Goal: Transaction & Acquisition: Purchase product/service

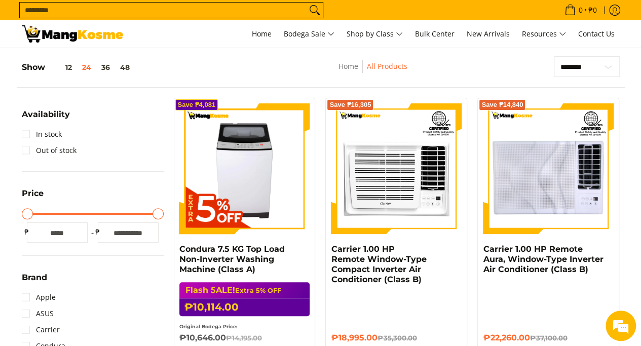
scroll to position [51, 0]
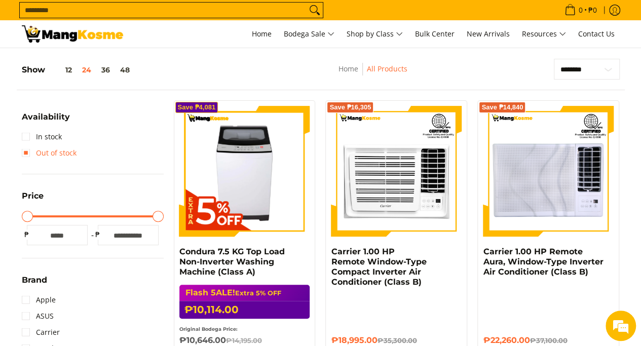
click at [40, 145] on link "Out of stock" at bounding box center [49, 153] width 55 height 16
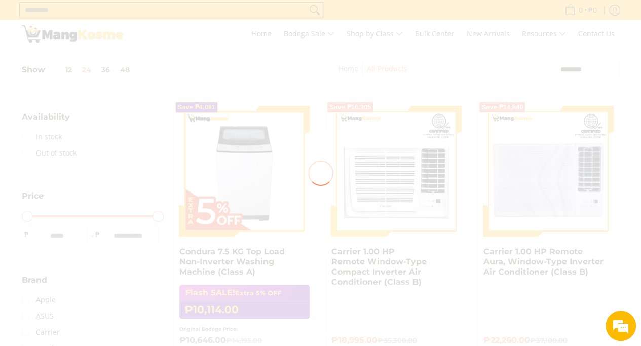
click at [31, 136] on div at bounding box center [320, 173] width 641 height 346
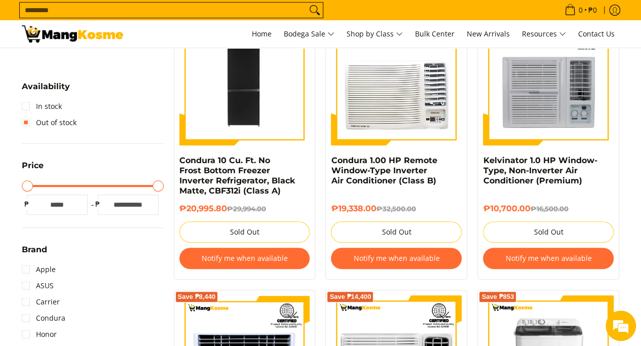
scroll to position [213, 0]
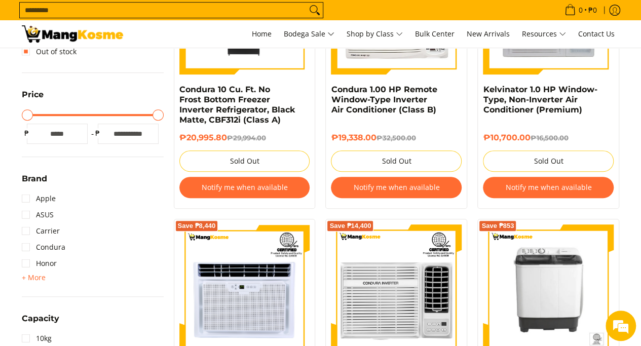
click at [26, 202] on link "Apple" at bounding box center [39, 199] width 34 height 16
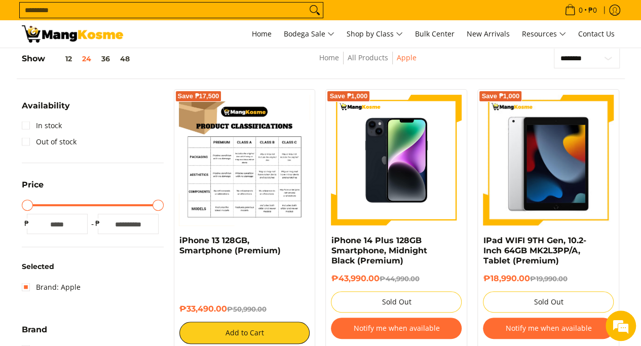
scroll to position [61, 0]
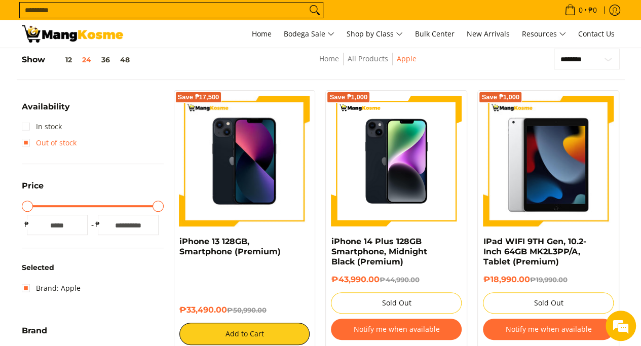
click at [28, 133] on link "In stock" at bounding box center [42, 127] width 40 height 16
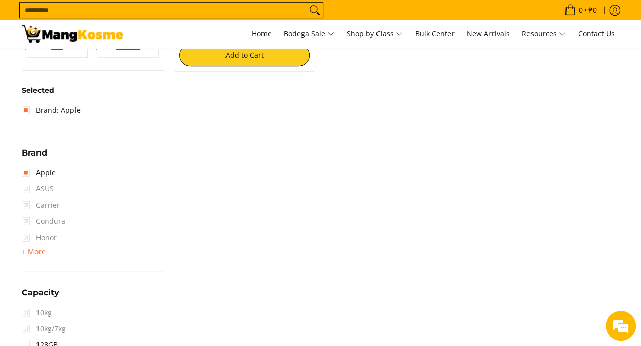
scroll to position [314, 0]
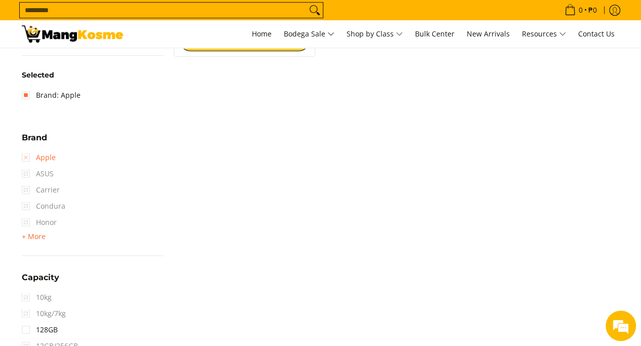
click at [30, 159] on link "Apple" at bounding box center [39, 158] width 34 height 16
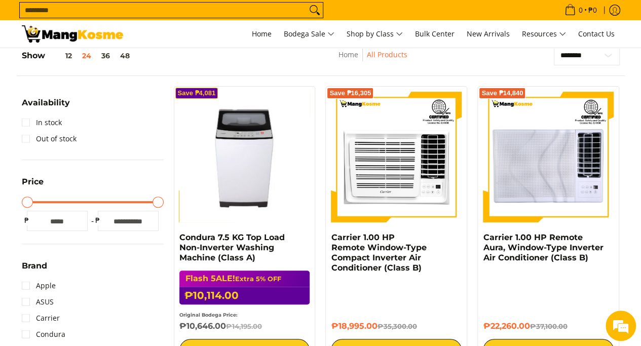
scroll to position [61, 0]
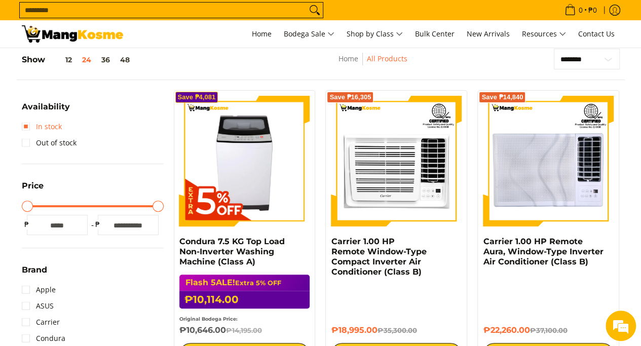
click at [33, 131] on link "In stock" at bounding box center [42, 127] width 40 height 16
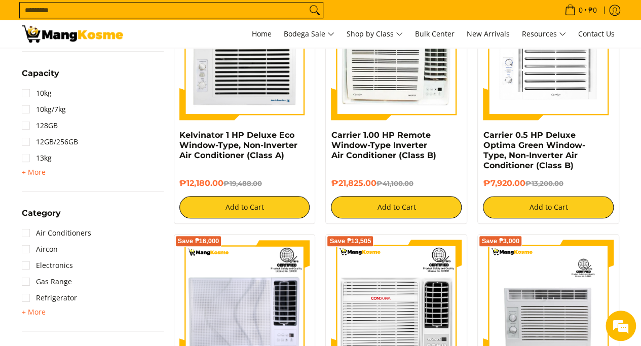
scroll to position [466, 0]
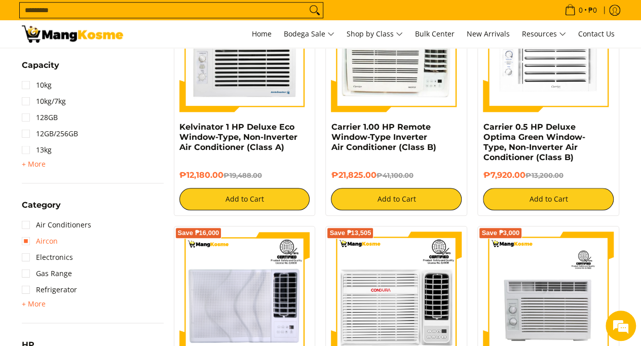
click at [49, 244] on link "Aircon" at bounding box center [40, 241] width 36 height 16
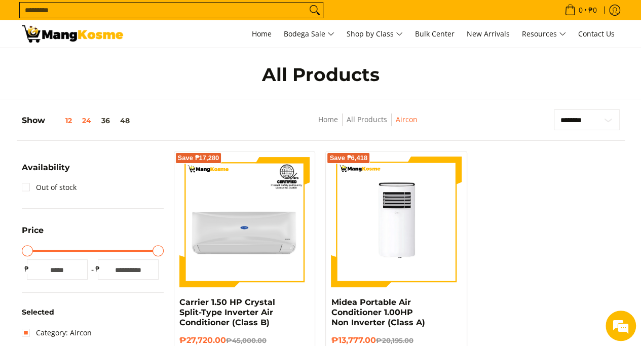
click at [73, 122] on button "12" at bounding box center [61, 121] width 32 height 8
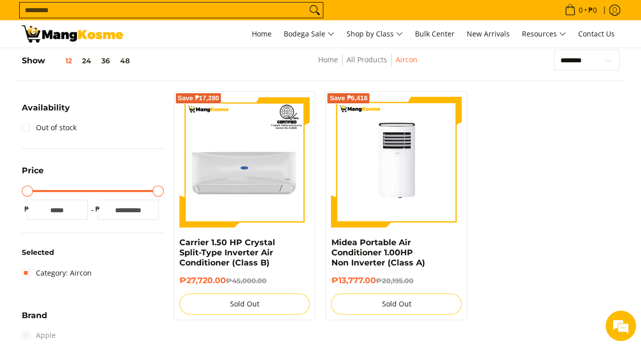
scroll to position [61, 0]
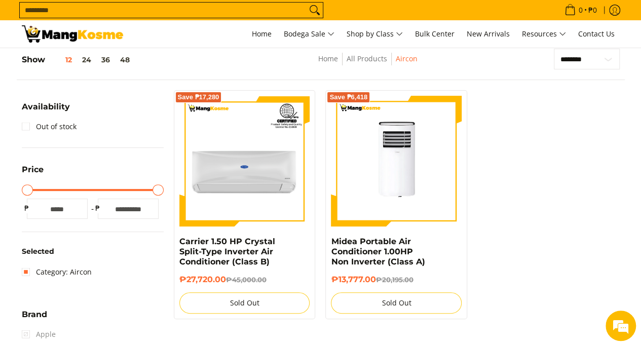
click at [92, 44] on link at bounding box center [72, 33] width 101 height 27
click at [91, 35] on img at bounding box center [72, 33] width 101 height 17
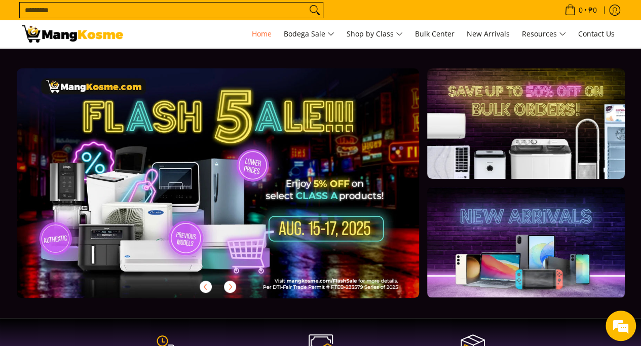
click at [355, 231] on link at bounding box center [234, 191] width 435 height 246
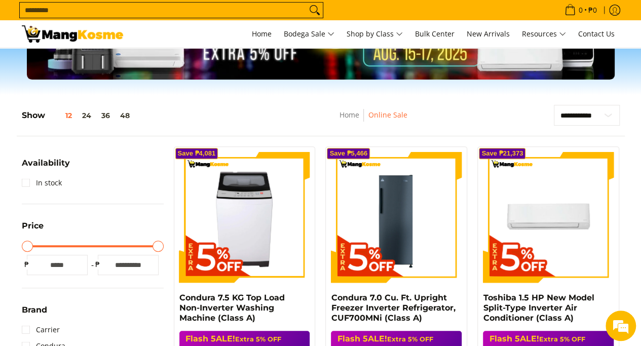
scroll to position [51, 0]
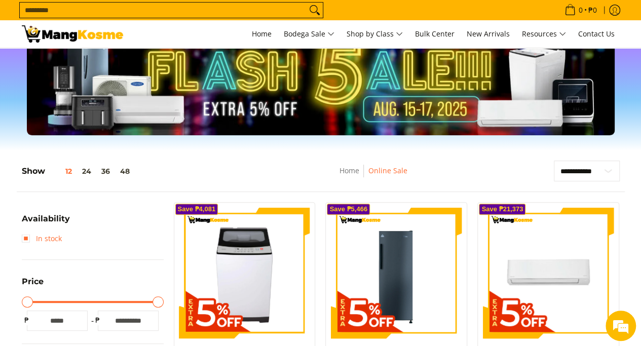
click at [27, 240] on link "In stock" at bounding box center [42, 239] width 40 height 16
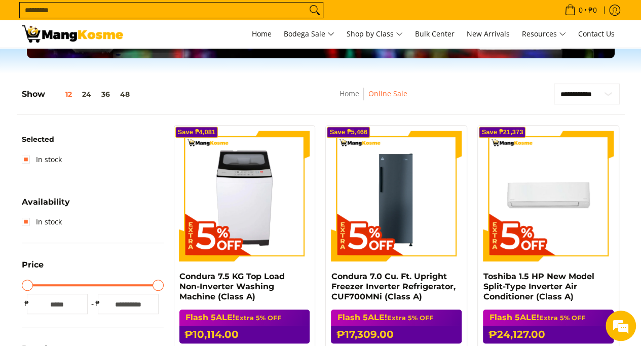
scroll to position [112, 0]
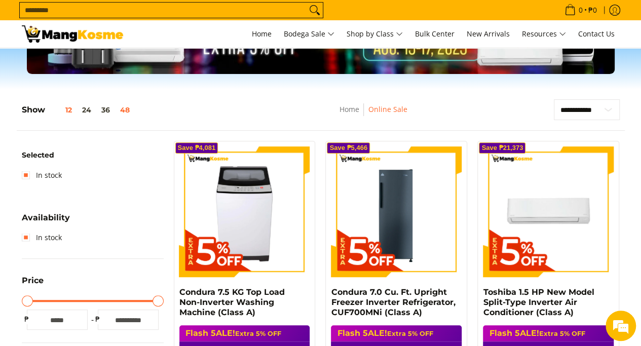
click at [128, 113] on button "48" at bounding box center [125, 110] width 20 height 8
click at [606, 103] on select "**********" at bounding box center [587, 109] width 66 height 21
select select "**********"
click at [554, 99] on select "**********" at bounding box center [587, 109] width 66 height 21
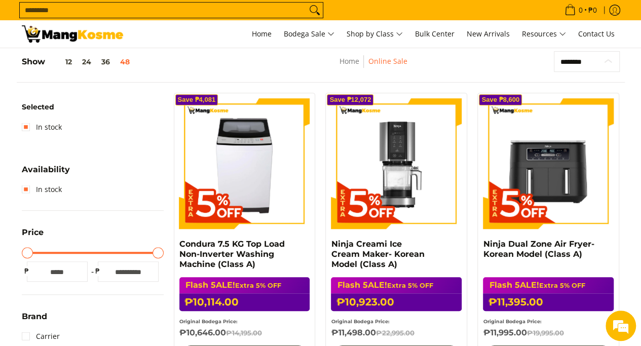
scroll to position [112, 0]
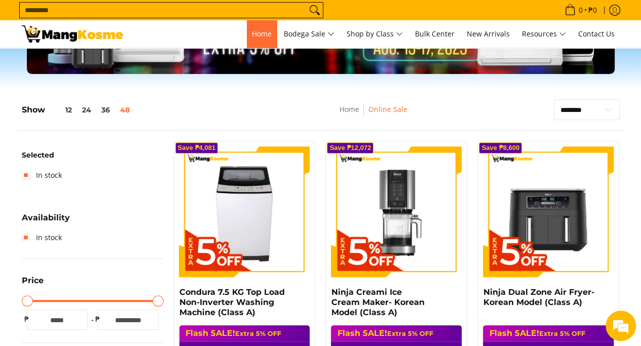
click at [252, 36] on span "Home" at bounding box center [262, 34] width 20 height 10
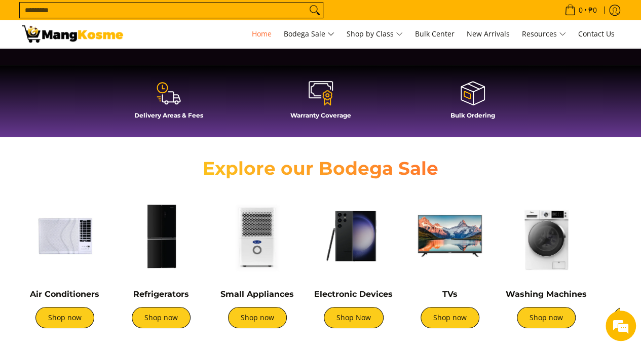
scroll to position [406, 0]
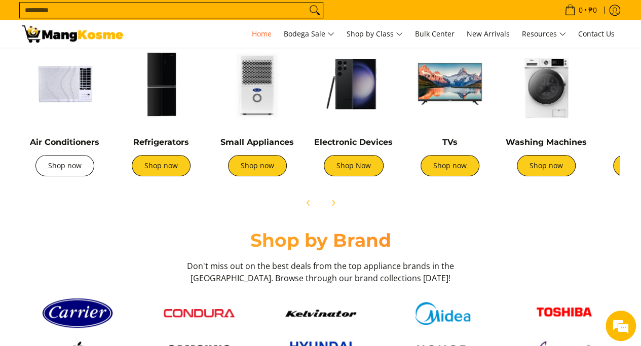
click at [70, 161] on link "Shop now" at bounding box center [64, 165] width 59 height 21
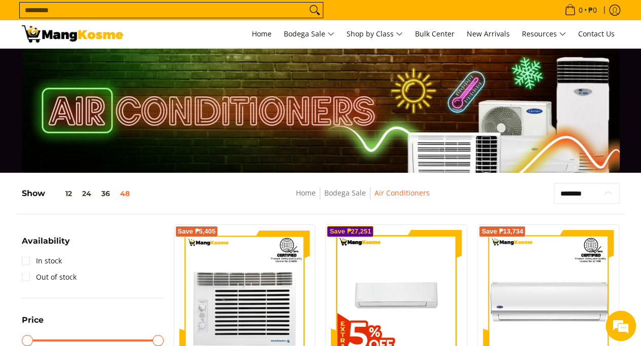
click at [599, 192] on select "**********" at bounding box center [587, 193] width 66 height 21
click at [603, 192] on select "**********" at bounding box center [587, 193] width 66 height 21
select select "**********"
click at [554, 183] on select "**********" at bounding box center [587, 193] width 66 height 21
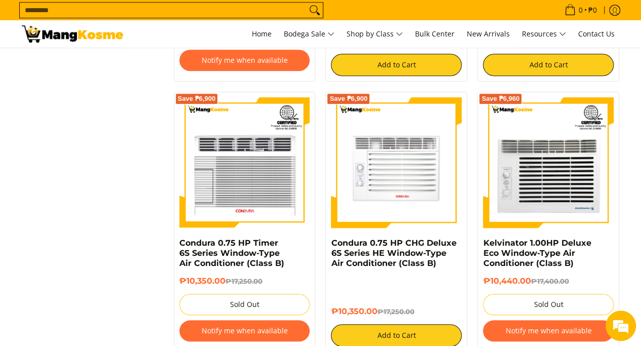
scroll to position [2314, 0]
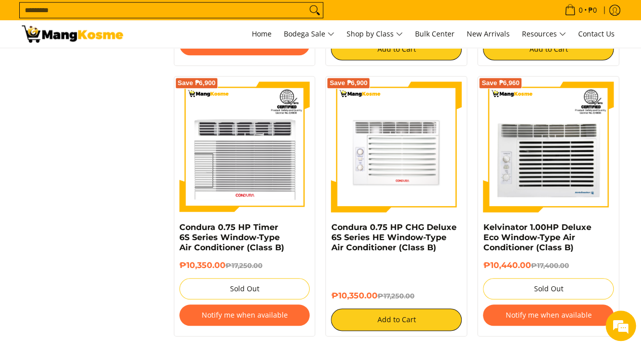
click at [412, 162] on img at bounding box center [396, 147] width 131 height 131
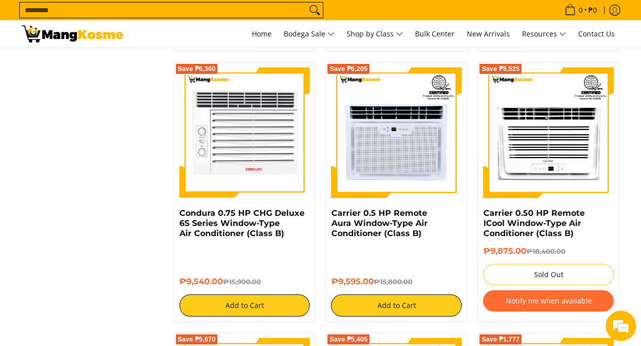
click at [258, 144] on img at bounding box center [244, 132] width 131 height 131
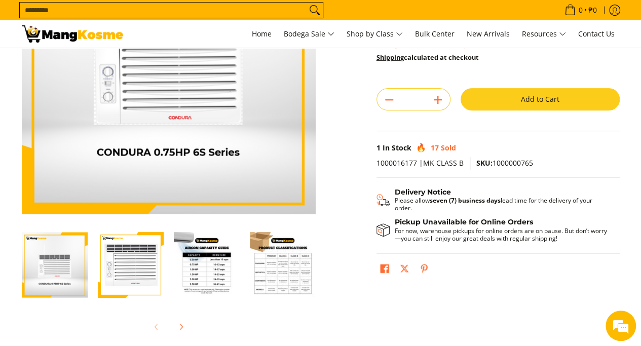
scroll to position [152, 0]
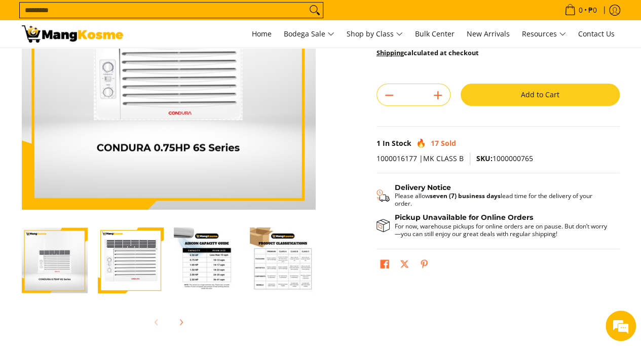
click at [205, 264] on img "Condura 0.75 HP CHG Deluxe 6S Series Window-Type Air Conditioner (Class B)-3" at bounding box center [207, 261] width 66 height 66
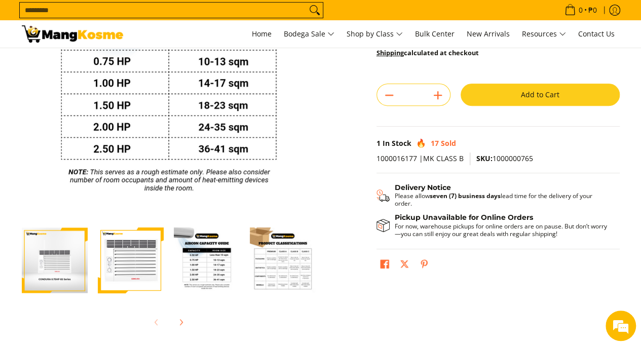
click at [73, 270] on img "Condura 0.75 HP CHG Deluxe 6S Series Window-Type Air Conditioner (Class B)-1" at bounding box center [55, 260] width 66 height 65
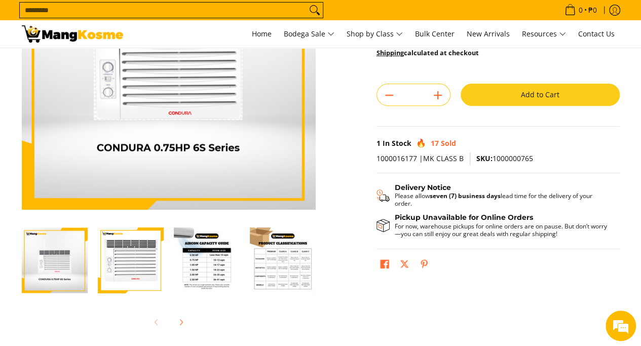
click at [526, 101] on button "Add to Cart" at bounding box center [540, 95] width 159 height 22
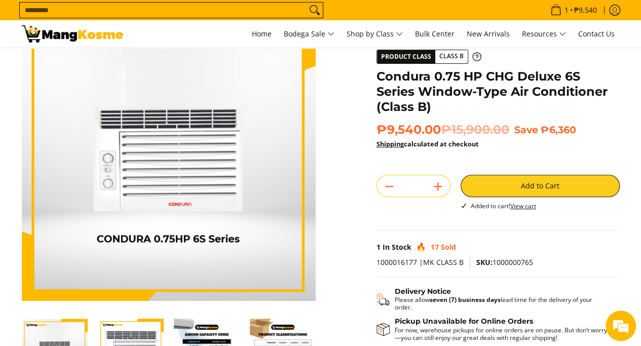
scroll to position [0, 0]
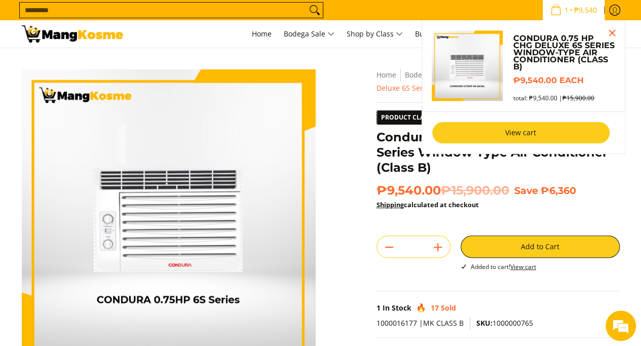
click at [529, 130] on link "View cart" at bounding box center [520, 132] width 177 height 21
